Goal: Check status

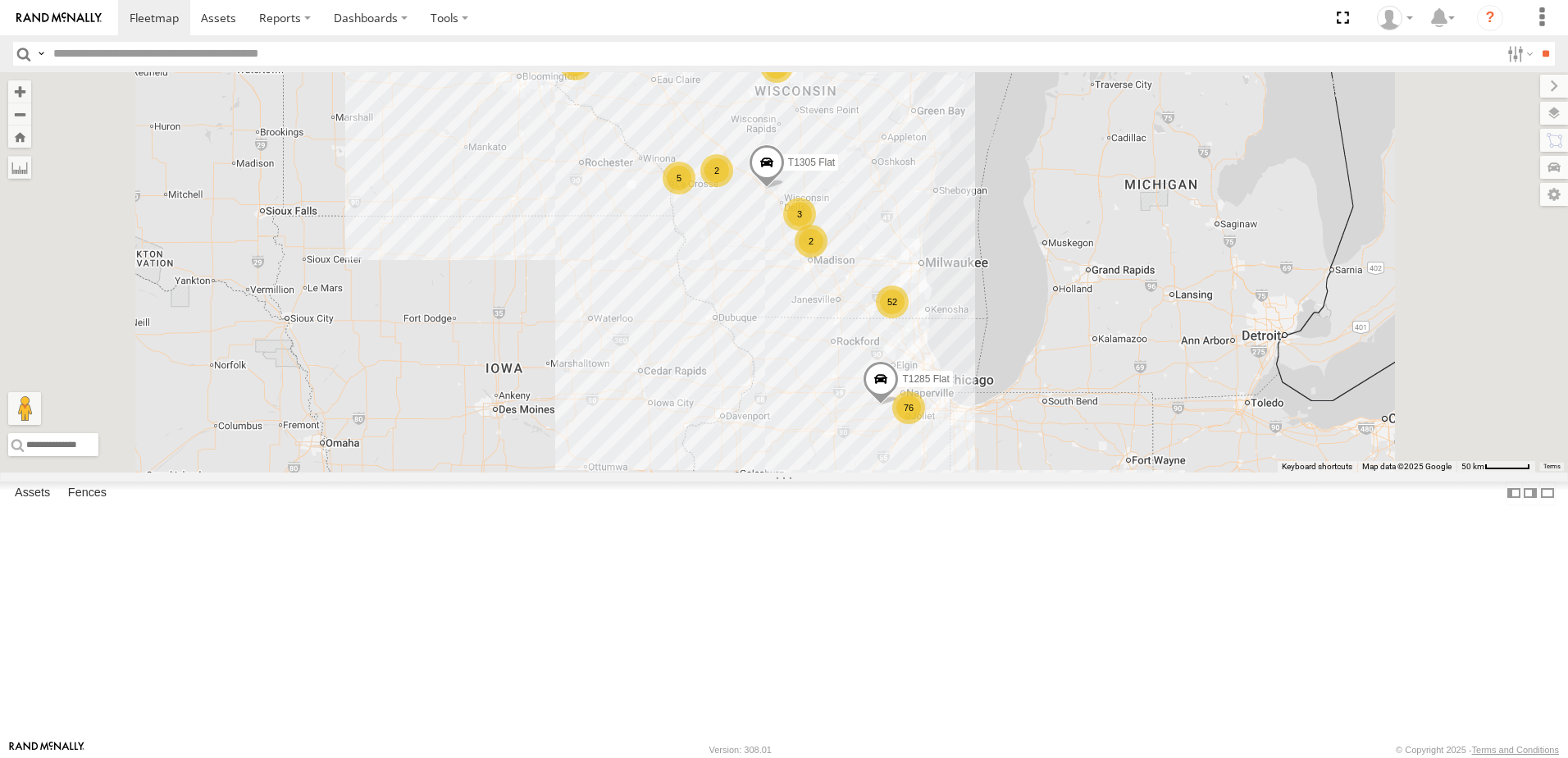
drag, startPoint x: 978, startPoint y: 262, endPoint x: 972, endPoint y: 392, distance: 130.1
click at [972, 392] on div "92 76 52 63 5 T313 Flat 3 T1285 Flat T1190 Pole Brace 9 2 T1312 Flat T1305 Flat…" at bounding box center [784, 272] width 1568 height 400
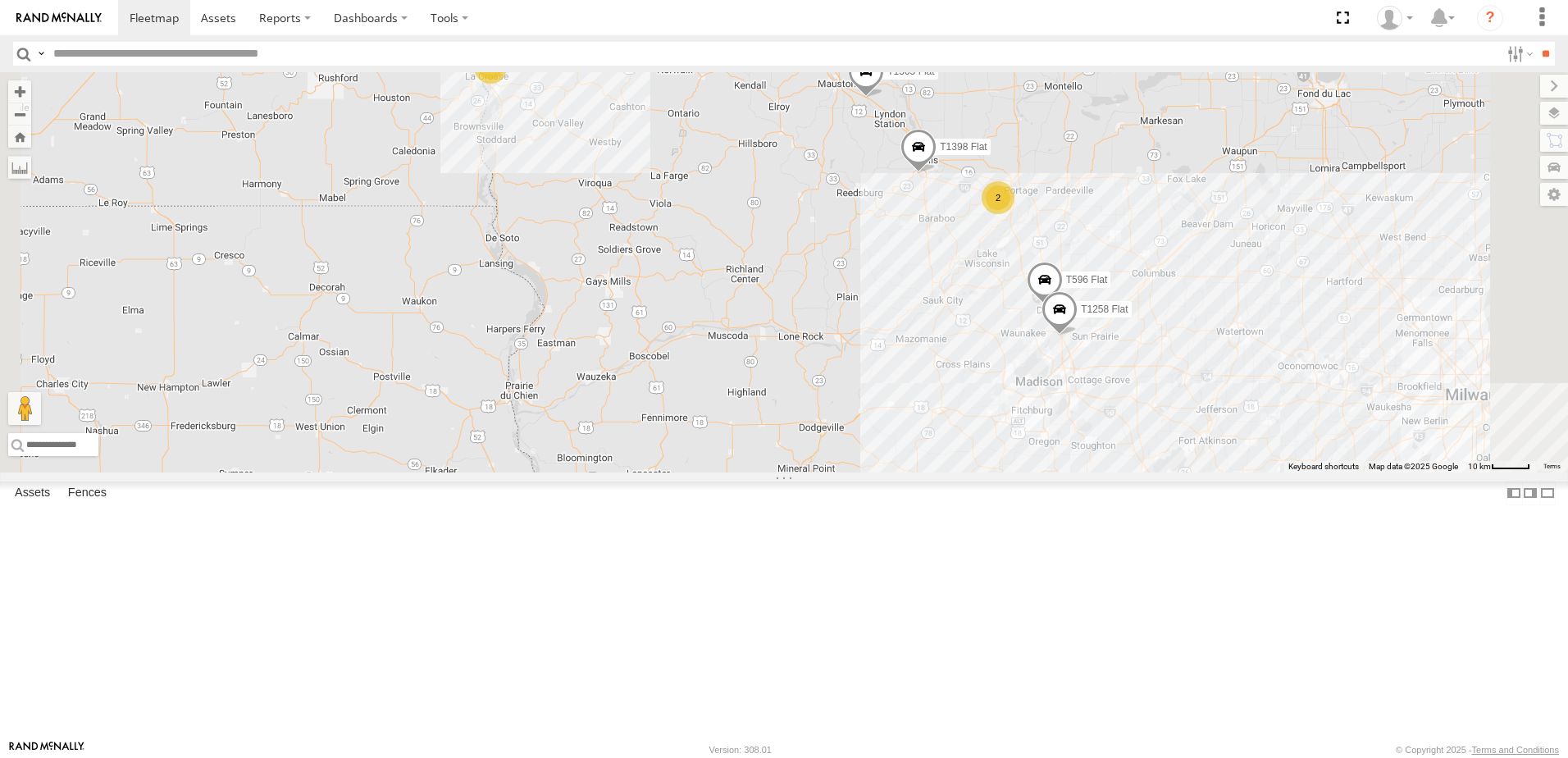
drag, startPoint x: 920, startPoint y: 323, endPoint x: 959, endPoint y: 393, distance: 80.1
click at [959, 393] on div "T313 Flat T1285 Flat T1190 Pole Brace T1312 Flat T1305 Flat T1213 Flat T1398 Fl…" at bounding box center [784, 272] width 1568 height 400
